Goal: Task Accomplishment & Management: Complete application form

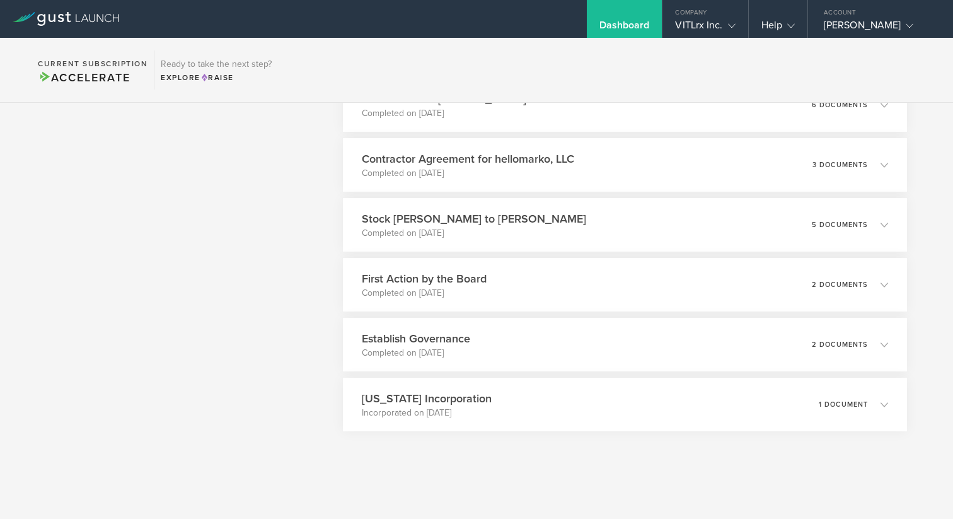
scroll to position [2663, 0]
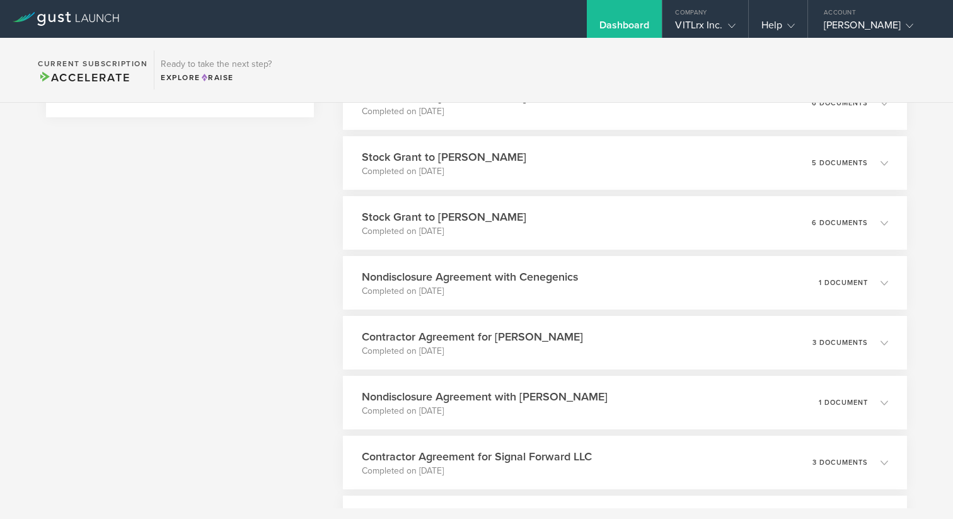
scroll to position [0, 0]
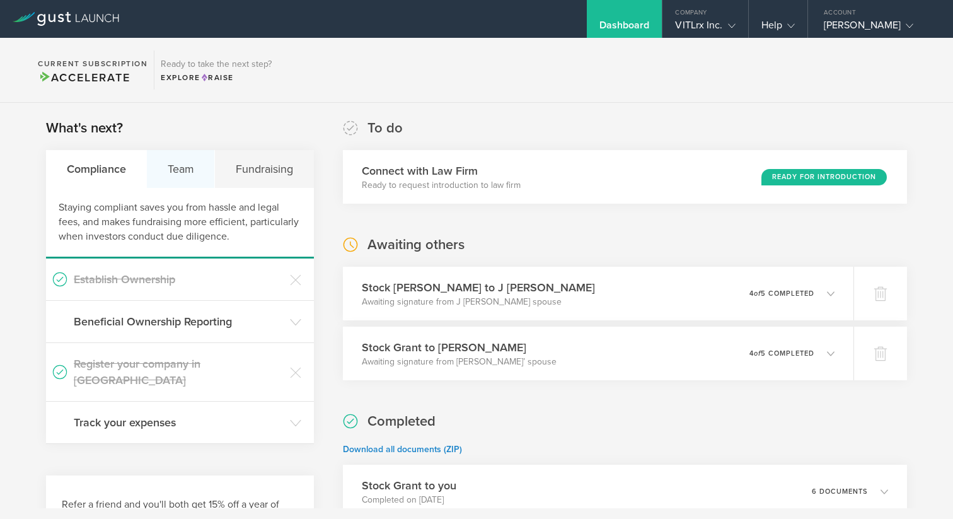
click at [185, 161] on div "Team" at bounding box center [181, 169] width 68 height 38
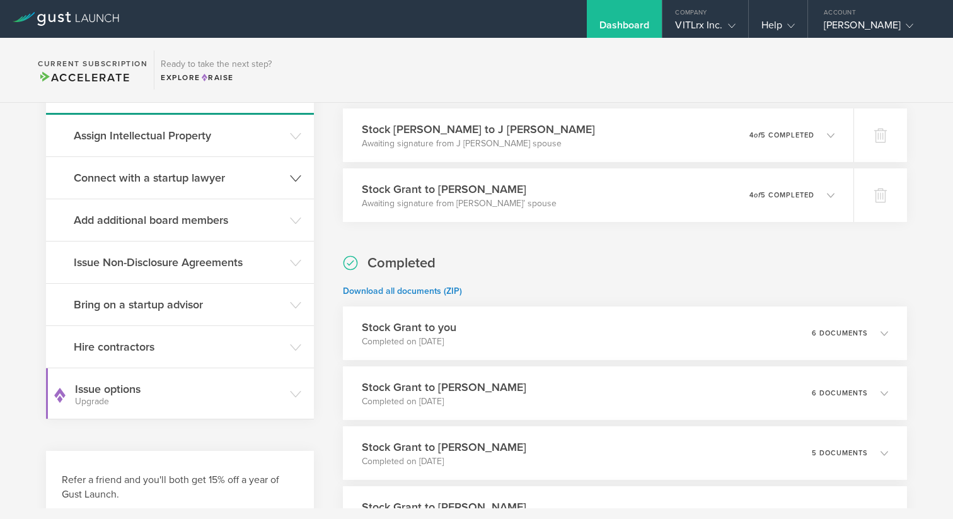
scroll to position [169, 0]
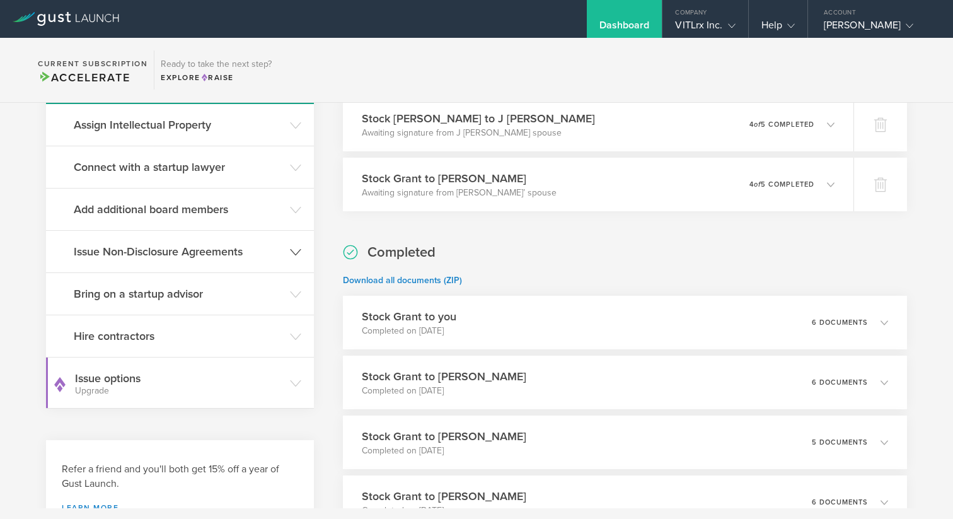
click at [173, 248] on h3 "Issue Non-Disclosure Agreements" at bounding box center [179, 251] width 210 height 16
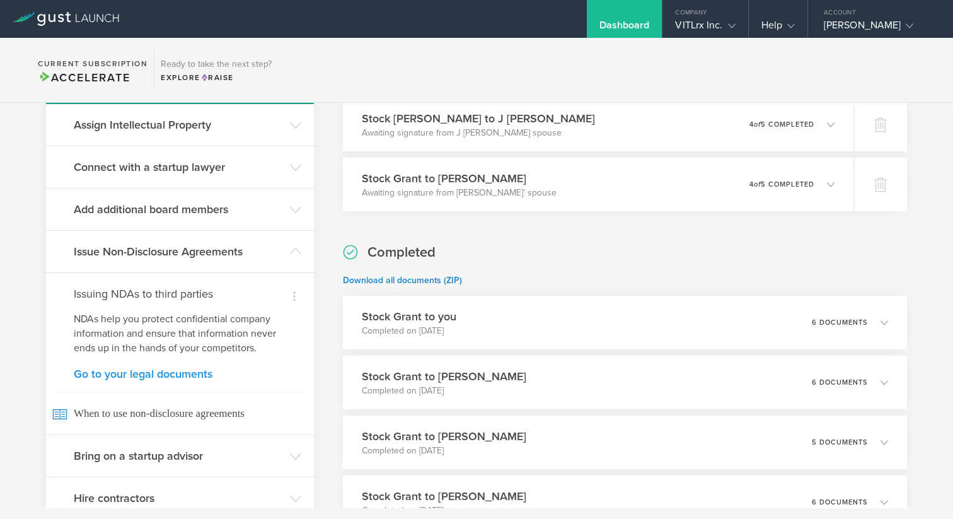
click at [154, 375] on link "Go to your legal documents" at bounding box center [180, 373] width 212 height 11
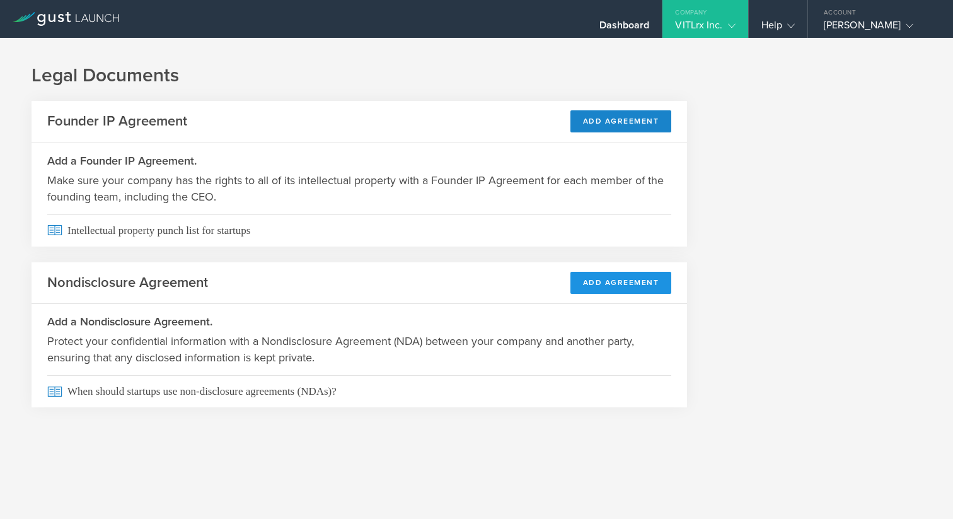
click at [602, 282] on button "Add Agreement" at bounding box center [620, 283] width 101 height 22
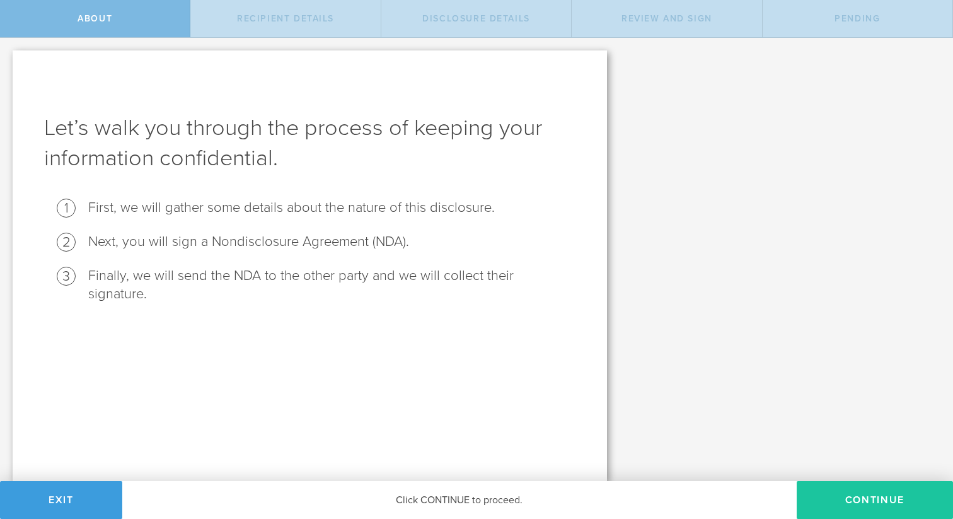
click at [851, 502] on button "Continue" at bounding box center [875, 500] width 156 height 38
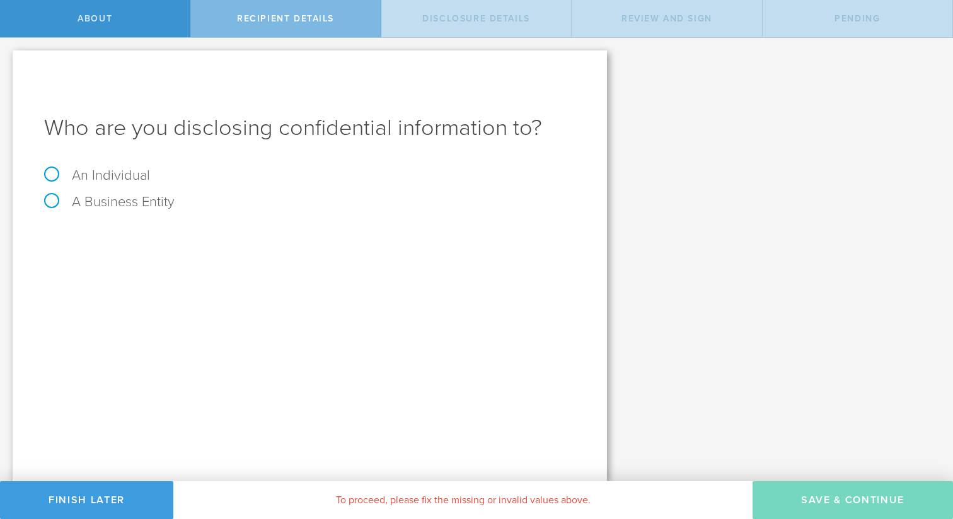
click at [122, 177] on label "An Individual" at bounding box center [97, 175] width 106 height 16
click at [8, 58] on input "An Individual" at bounding box center [4, 48] width 8 height 20
radio input "true"
click at [225, 239] on input "text" at bounding box center [357, 236] width 437 height 19
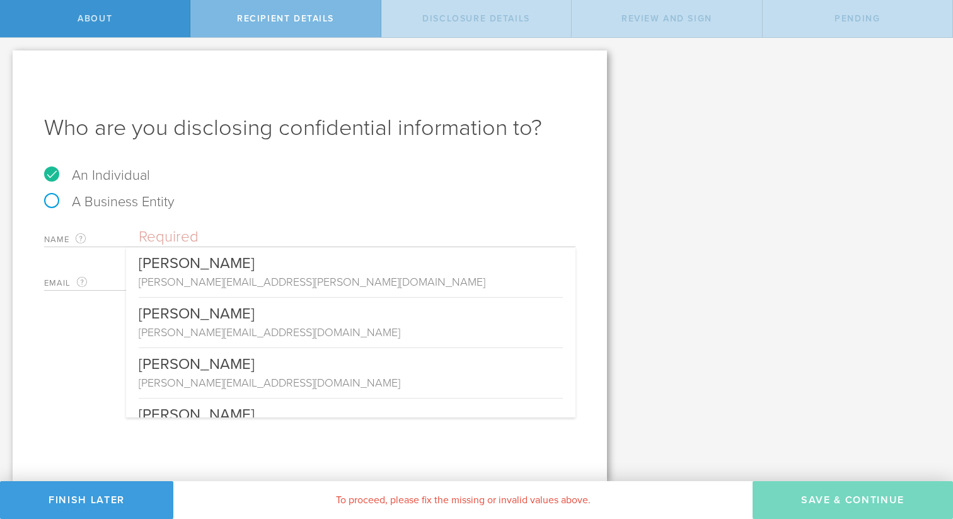
paste input "Dylan Lauzon <dflauzon@gmail.com>"
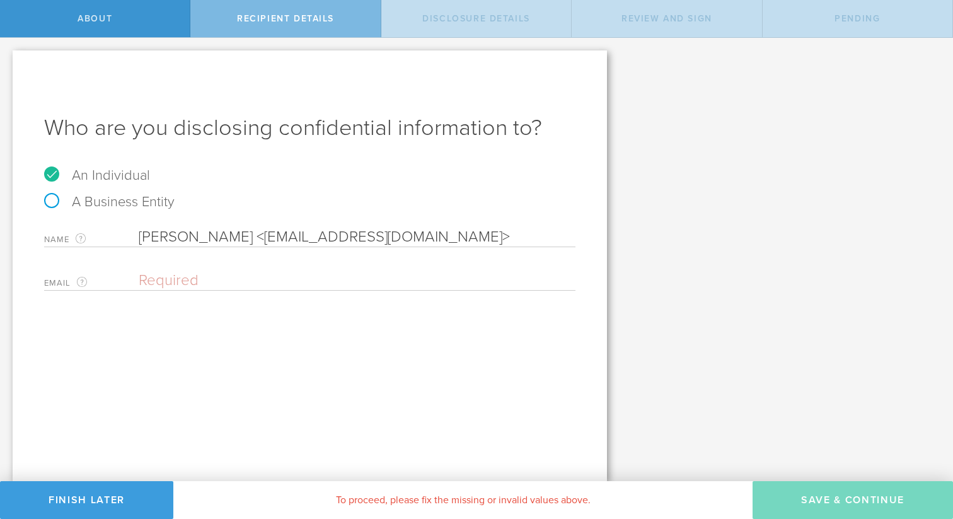
drag, startPoint x: 226, startPoint y: 235, endPoint x: 240, endPoint y: 265, distance: 33.0
click at [241, 265] on div "Name The first and last name of the person that you are disclosing confidential…" at bounding box center [309, 255] width 531 height 69
type input "Dylan Lauzon"
click at [197, 280] on input "email" at bounding box center [354, 280] width 430 height 19
paste input "<dflauzon@gmail.com>"
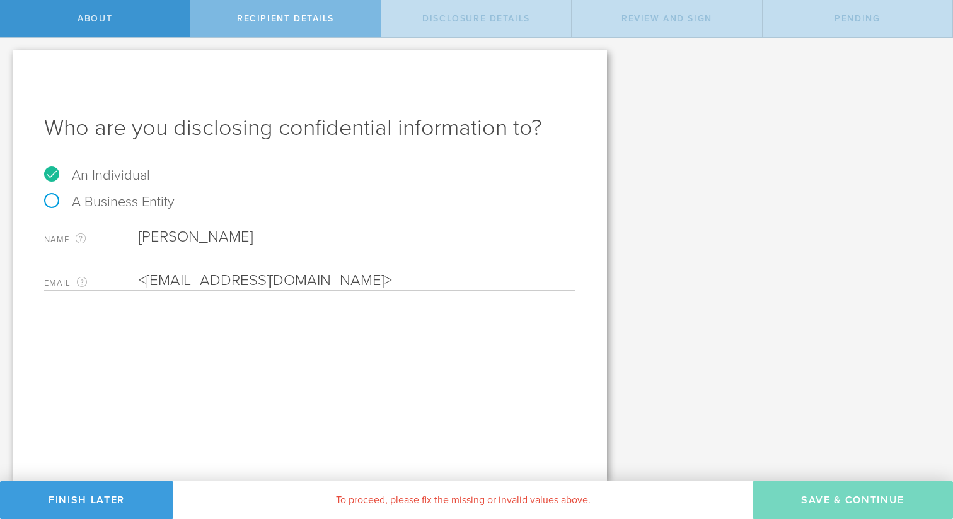
drag, startPoint x: 154, startPoint y: 281, endPoint x: 115, endPoint y: 281, distance: 38.4
click at [116, 280] on div "Email The email address of the person that you are disclosing confidential info…" at bounding box center [309, 278] width 531 height 26
type input "<dflauzon@gmail.com>"
click at [327, 273] on input "<dflauzon@gmail.com>" at bounding box center [354, 280] width 430 height 19
drag, startPoint x: 153, startPoint y: 281, endPoint x: 139, endPoint y: 281, distance: 13.9
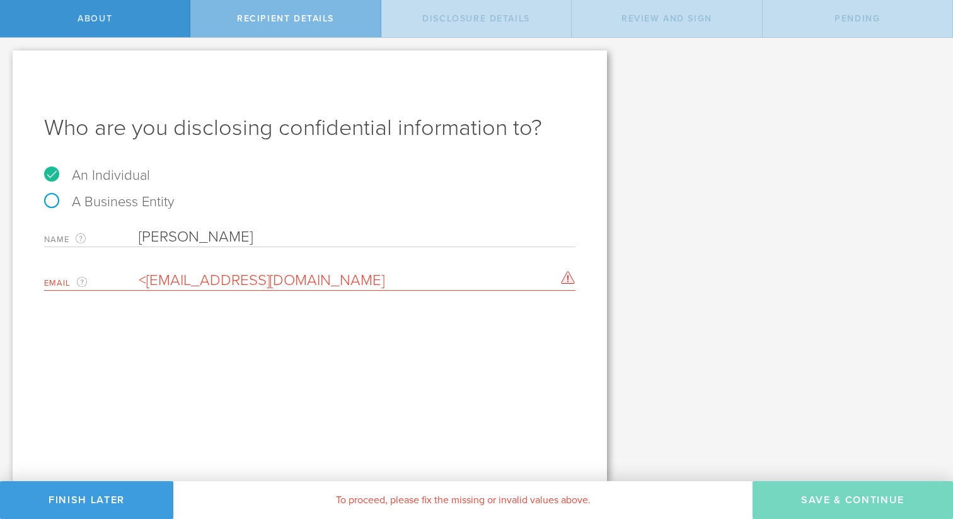
click at [139, 281] on input "<dflauzon@gmail.com" at bounding box center [354, 280] width 430 height 19
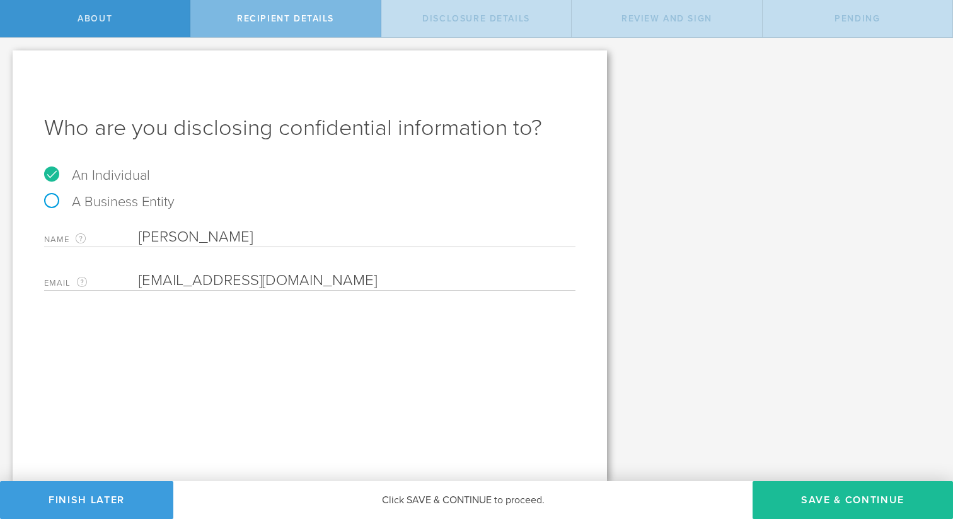
type input "dflauzon@gmail.com"
click at [844, 495] on button "Save & Continue" at bounding box center [852, 500] width 200 height 38
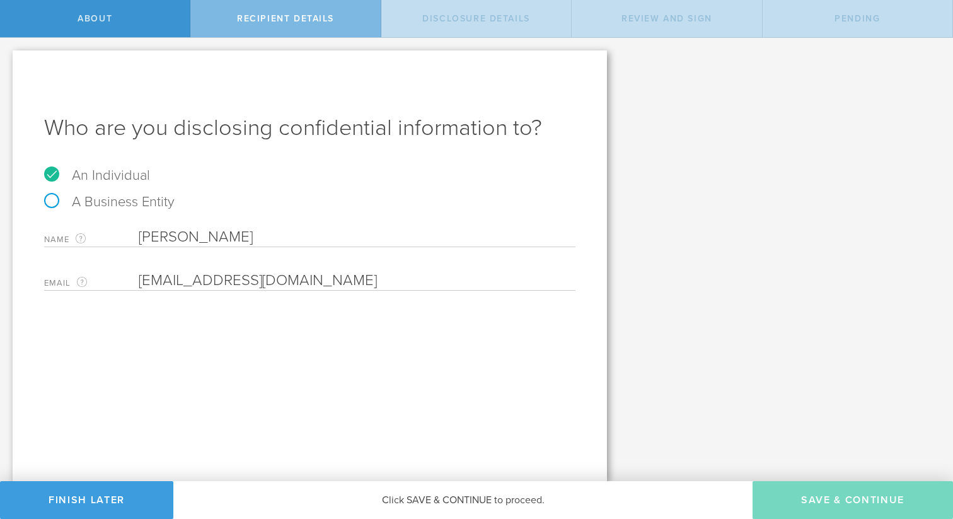
select select "string:5 years"
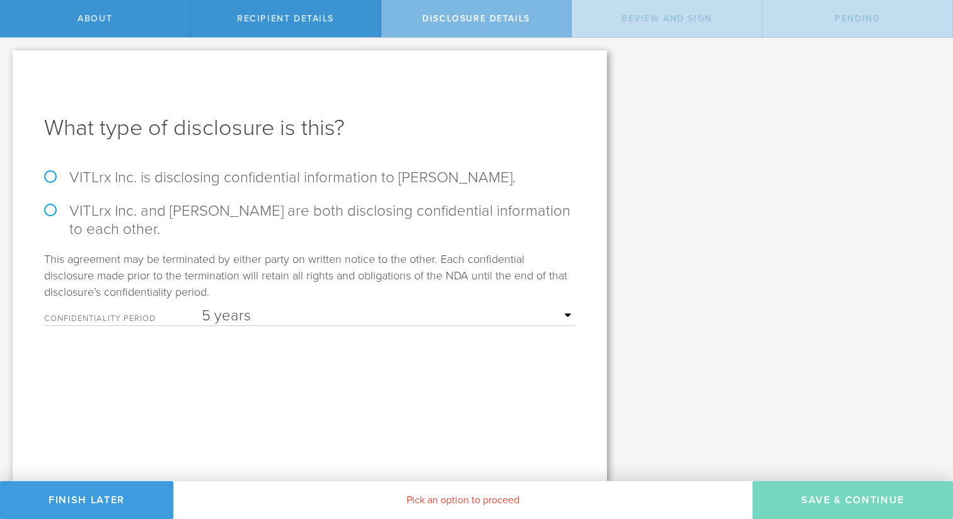
click at [205, 175] on label "VITLrx Inc. is disclosing confidential information to Dylan Lauzon." at bounding box center [309, 177] width 531 height 18
click at [8, 64] on input "VITLrx Inc. is disclosing confidential information to Dylan Lauzon." at bounding box center [4, 51] width 8 height 26
radio input "true"
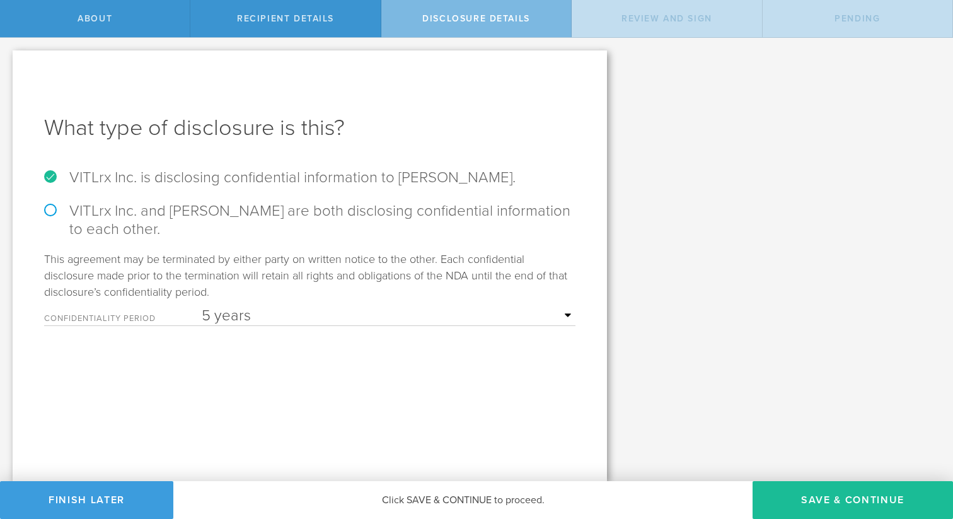
click at [253, 323] on select "1 year 2 years 3 years 4 years 5 years" at bounding box center [389, 315] width 374 height 19
select select "string:3 years"
click at [202, 306] on select "1 year 2 years 3 years 4 years 5 years" at bounding box center [389, 315] width 374 height 19
click at [249, 320] on select "1 year 2 years 3 years 4 years 5 years" at bounding box center [389, 315] width 374 height 19
click at [837, 489] on button "Save & Continue" at bounding box center [852, 500] width 200 height 38
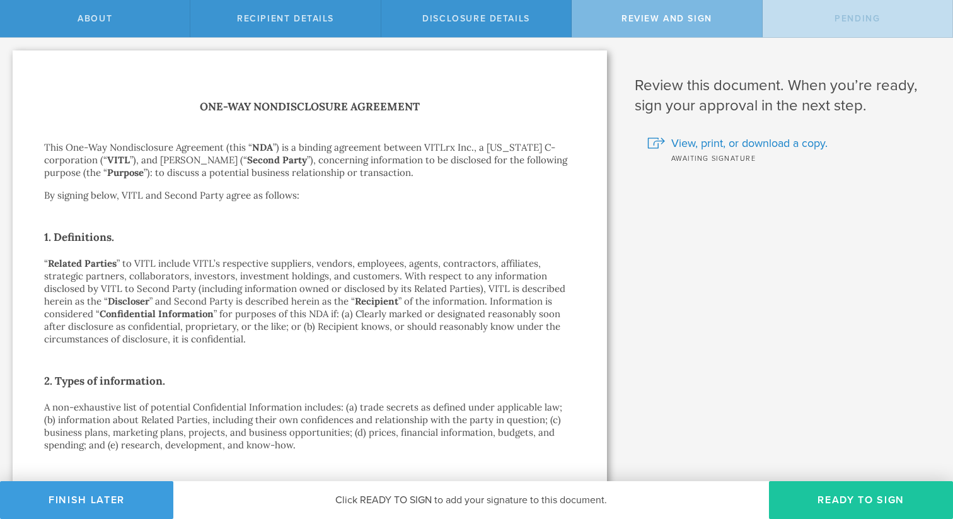
click at [830, 492] on button "Ready to Sign" at bounding box center [861, 500] width 184 height 38
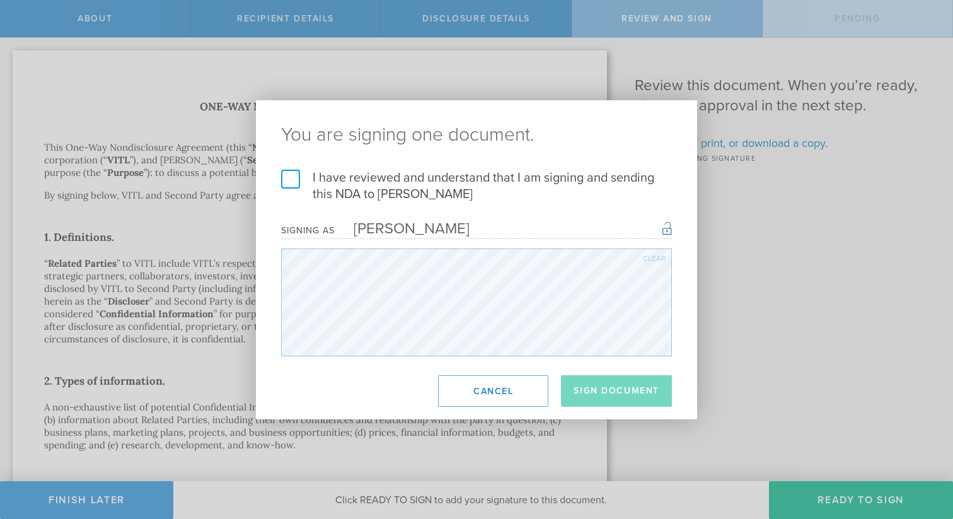
click at [295, 176] on label "I have reviewed and understand that I am signing and sending this NDA to Dylan …" at bounding box center [476, 186] width 391 height 33
click at [0, 0] on input "I have reviewed and understand that I am signing and sending this NDA to Dylan …" at bounding box center [0, 0] width 0 height 0
click at [607, 391] on button "Sign Document" at bounding box center [616, 391] width 111 height 32
